Goal: Information Seeking & Learning: Learn about a topic

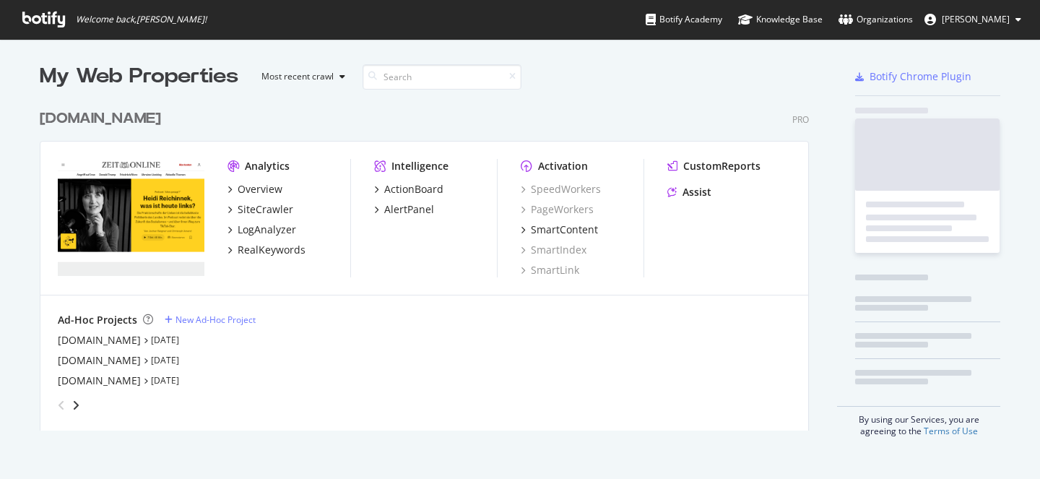
scroll to position [329, 770]
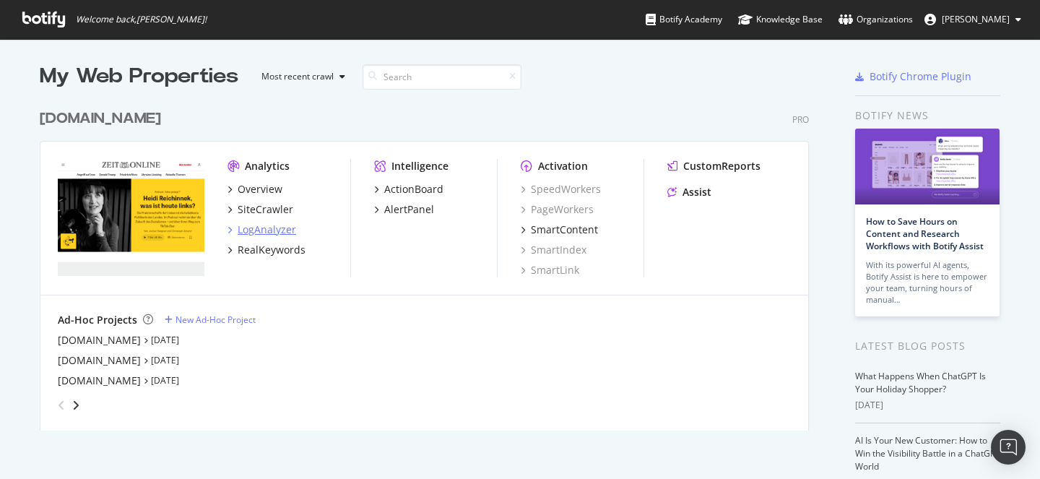
click at [254, 232] on div "LogAnalyzer" at bounding box center [267, 230] width 59 height 14
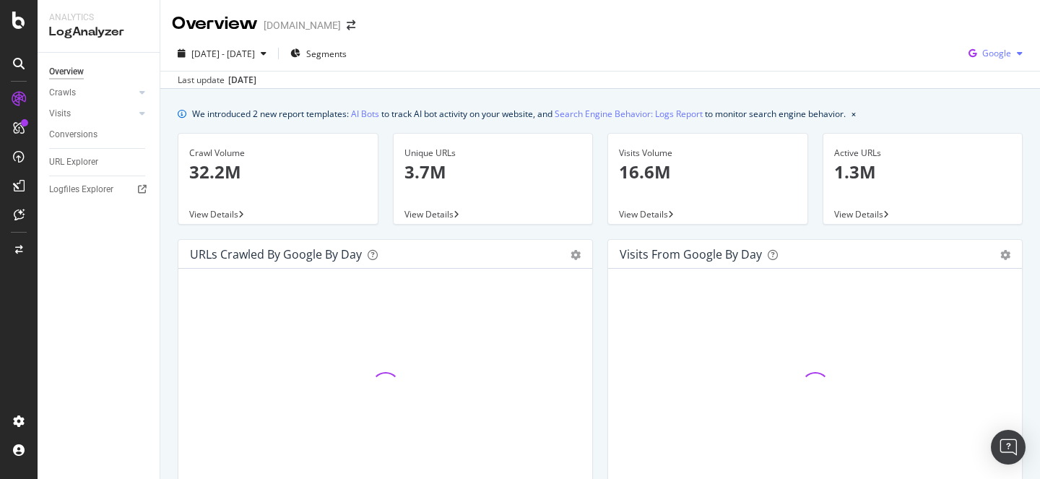
click at [984, 56] on span "Google" at bounding box center [997, 53] width 29 height 12
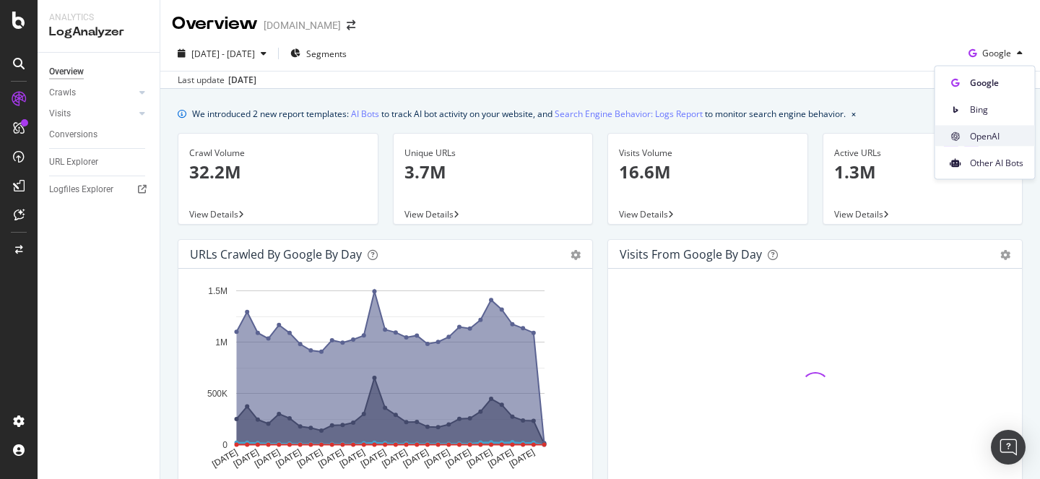
click at [990, 133] on span "OpenAI" at bounding box center [996, 135] width 53 height 13
